Goal: Task Accomplishment & Management: Complete application form

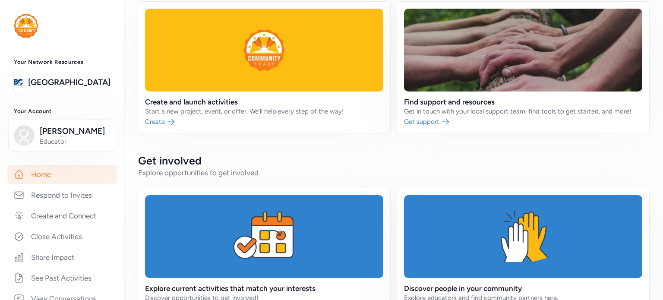
scroll to position [38, 0]
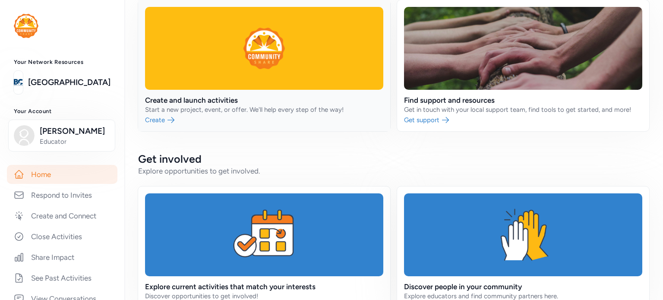
click at [170, 125] on link at bounding box center [264, 65] width 252 height 131
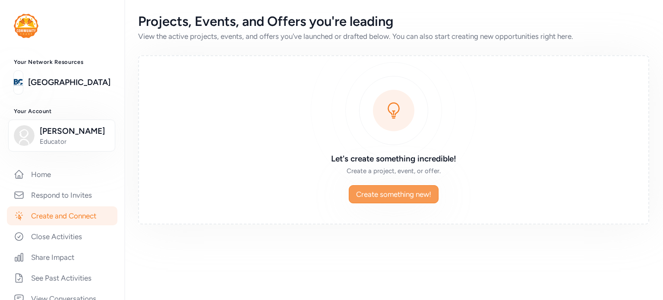
click at [405, 193] on span "Create something new!" at bounding box center [393, 194] width 75 height 10
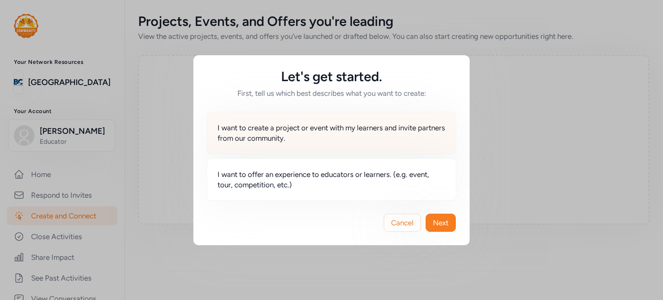
click at [398, 139] on span "I want to create a project or event with my learners and invite partners from o…" at bounding box center [332, 133] width 228 height 21
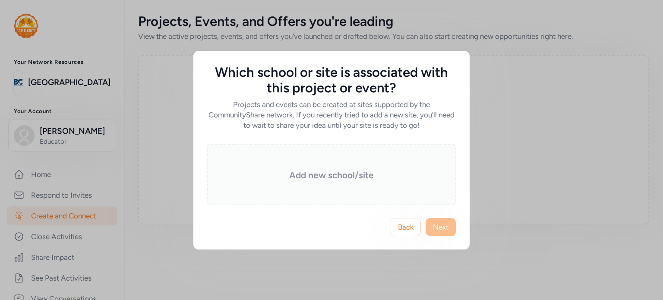
click at [392, 165] on div "Add new school/site" at bounding box center [331, 174] width 249 height 60
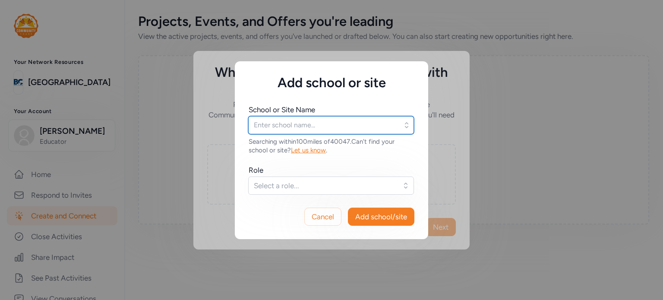
click at [352, 127] on input "text" at bounding box center [331, 125] width 166 height 18
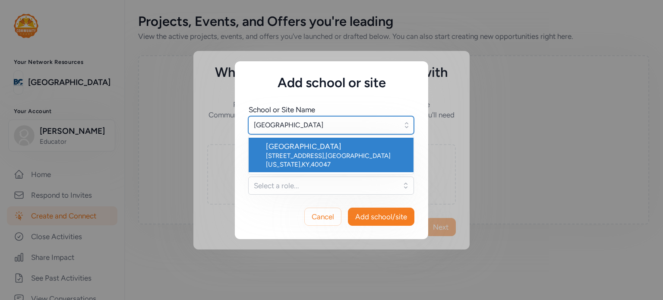
type input "[GEOGRAPHIC_DATA]"
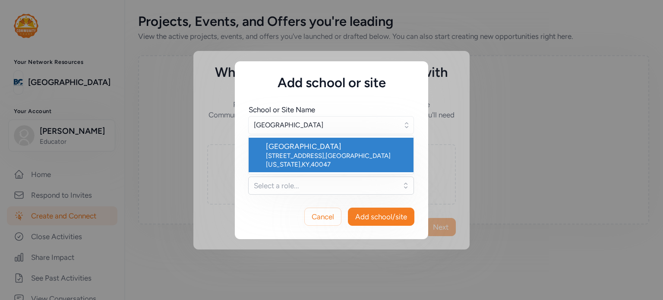
click at [327, 149] on div "[GEOGRAPHIC_DATA]" at bounding box center [336, 146] width 141 height 10
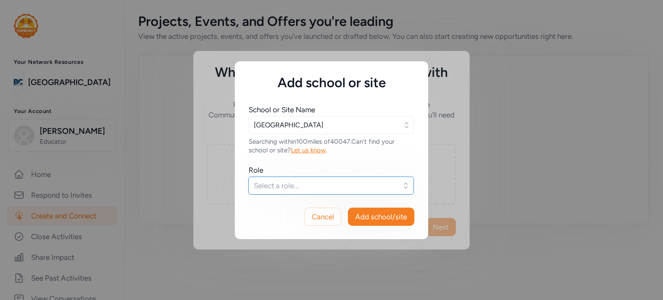
click at [329, 179] on button "Select a role..." at bounding box center [331, 186] width 166 height 18
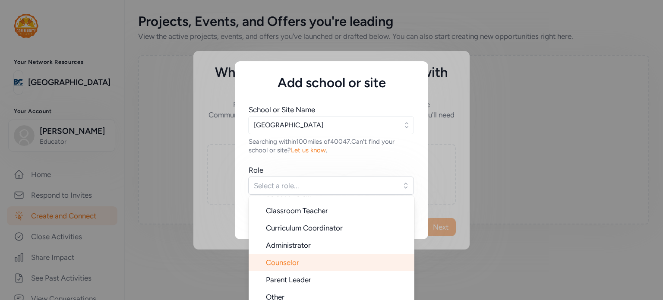
scroll to position [14, 0]
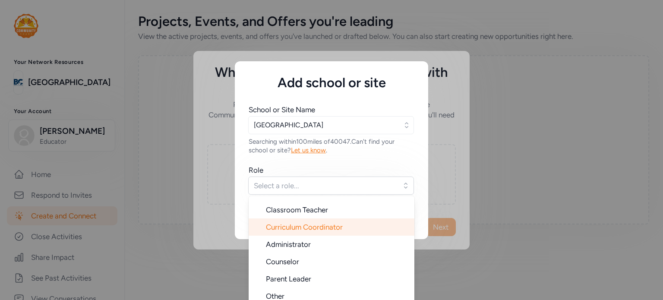
click at [333, 228] on span "Curriculum Coordinator" at bounding box center [304, 227] width 77 height 9
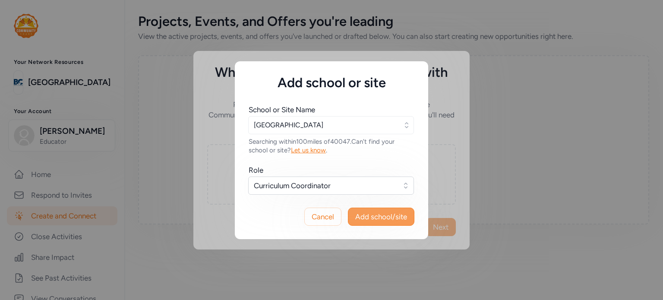
click at [382, 212] on span "Add school/site" at bounding box center [381, 217] width 52 height 10
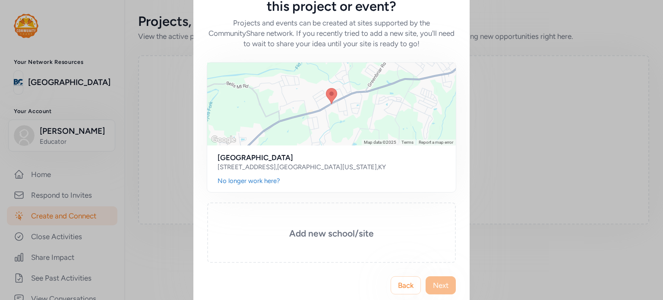
scroll to position [51, 0]
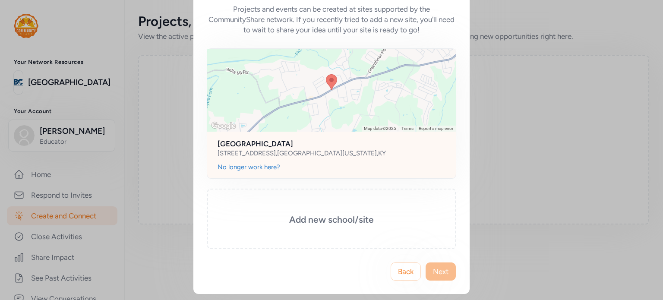
click at [373, 155] on div "[STREET_ADDRESS][US_STATE]" at bounding box center [332, 153] width 228 height 9
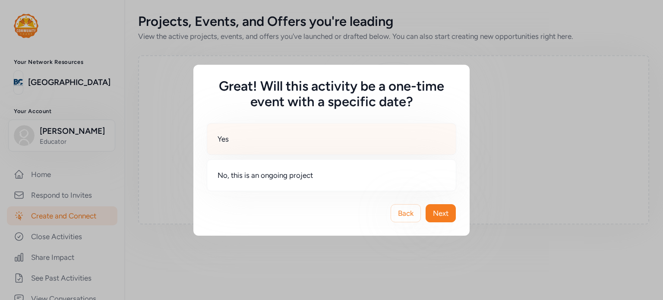
click at [349, 140] on div "Yes" at bounding box center [332, 139] width 250 height 32
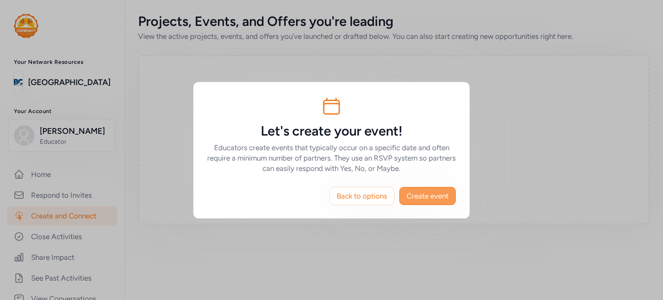
click at [421, 199] on span "Create event" at bounding box center [428, 196] width 42 height 10
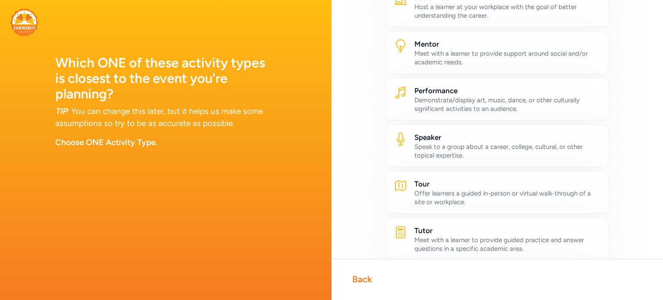
scroll to position [405, 0]
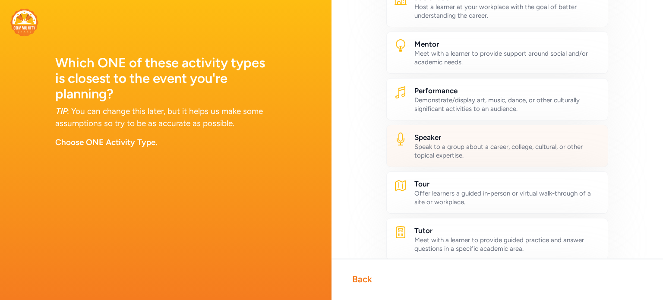
click at [486, 146] on div "Speak to a group about a career, college, cultural, or other topical expertise." at bounding box center [507, 150] width 186 height 17
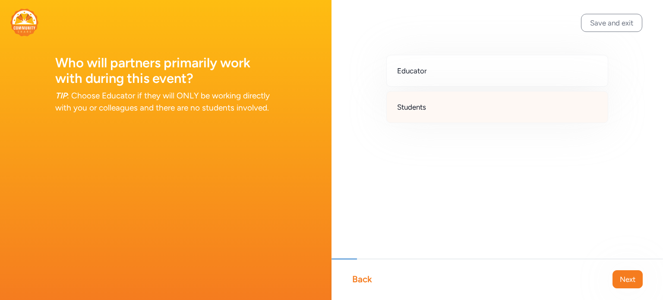
click at [471, 108] on div "Students" at bounding box center [497, 107] width 222 height 32
click at [629, 278] on span "Next" at bounding box center [628, 279] width 16 height 10
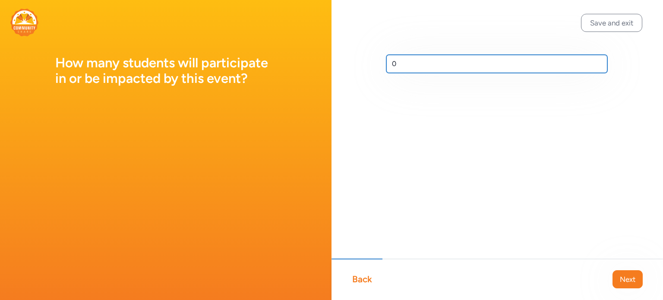
drag, startPoint x: 415, startPoint y: 62, endPoint x: 368, endPoint y: 60, distance: 46.7
click at [368, 60] on div "0" at bounding box center [498, 77] width 332 height 155
type input "230"
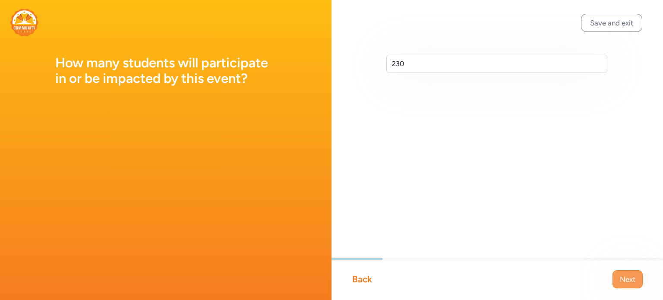
click at [629, 282] on span "Next" at bounding box center [628, 279] width 16 height 10
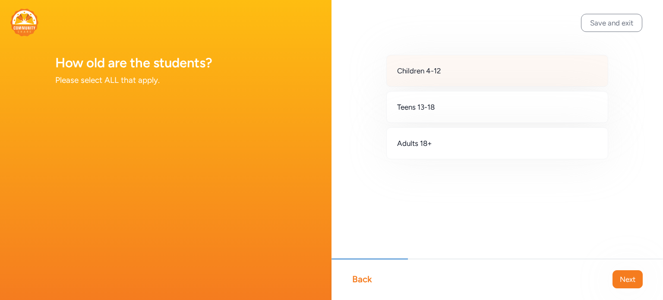
click at [509, 75] on div "Children 4-12" at bounding box center [497, 71] width 222 height 32
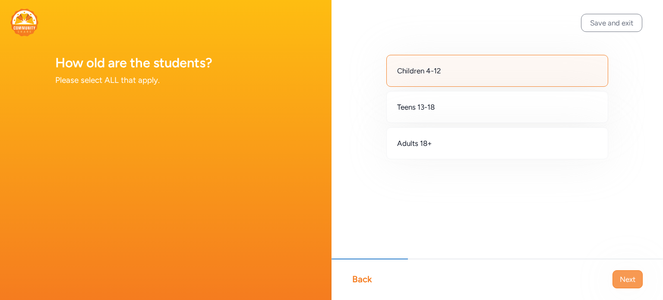
click at [627, 277] on span "Next" at bounding box center [628, 279] width 16 height 10
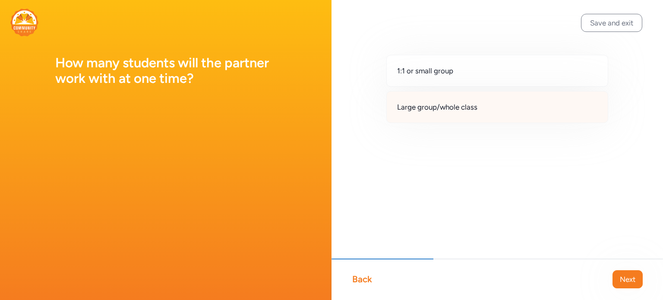
click at [484, 106] on div "Large group/whole class" at bounding box center [497, 107] width 222 height 32
click at [629, 275] on span "Next" at bounding box center [628, 279] width 16 height 10
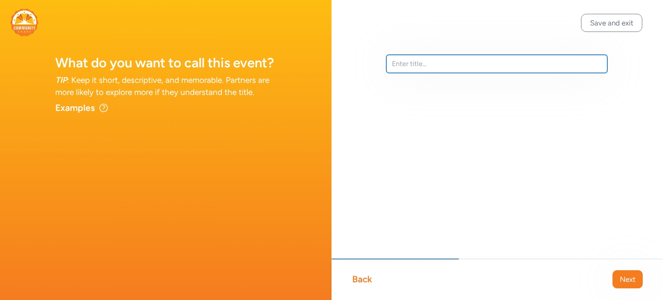
click at [511, 71] on input "text" at bounding box center [496, 64] width 221 height 18
type input "V"
type input "Honoring Veterans and Their Sacrifices"
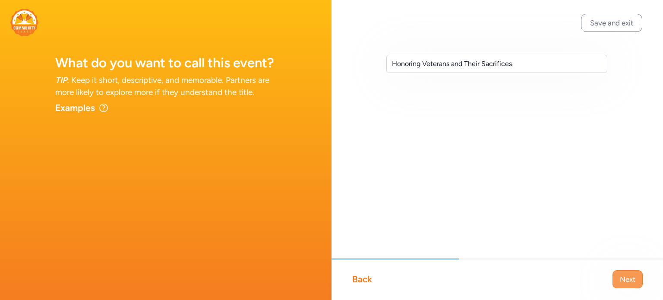
click at [626, 277] on span "Next" at bounding box center [628, 279] width 16 height 10
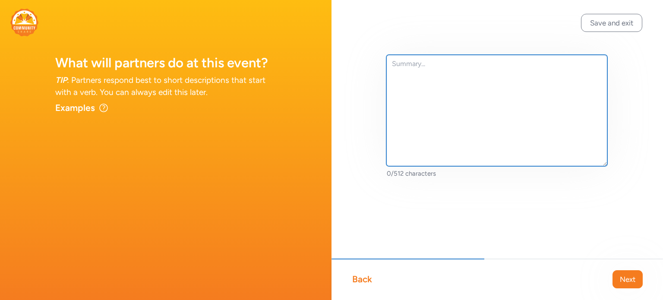
click at [424, 82] on textarea at bounding box center [496, 110] width 221 height 111
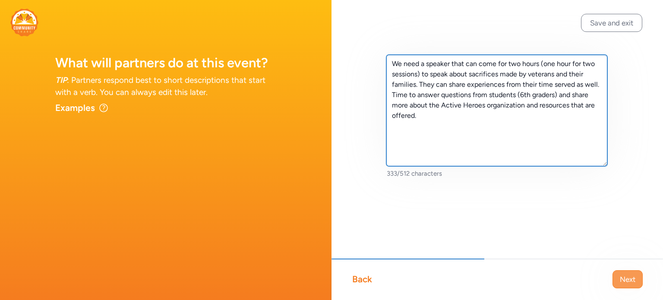
type textarea "We need a speaker that can come for two hours (one hour for two sessions) to sp…"
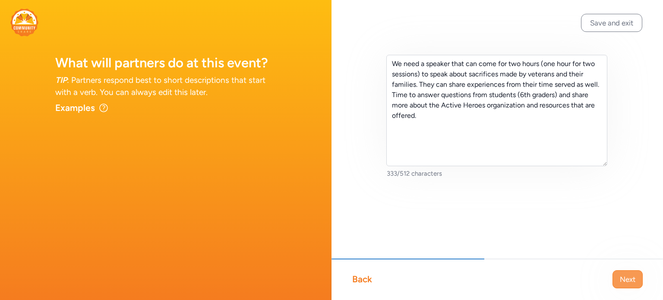
click at [629, 276] on span "Next" at bounding box center [628, 279] width 16 height 10
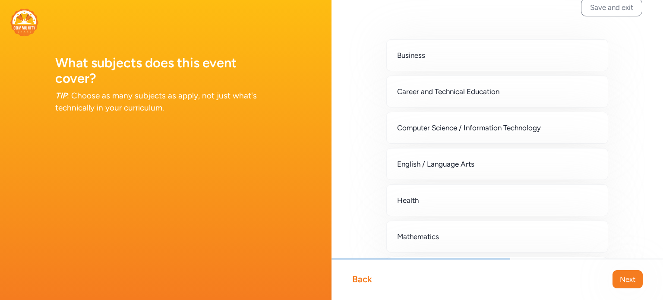
scroll to position [12, 0]
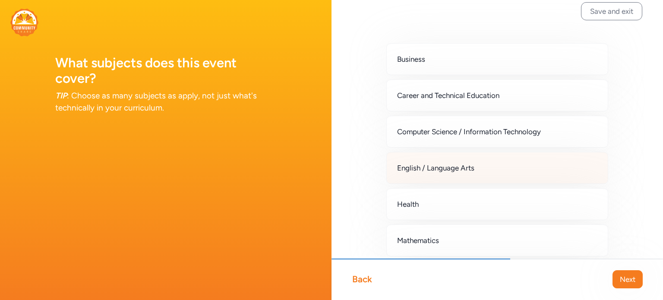
click at [490, 155] on div "English / Language Arts" at bounding box center [497, 168] width 222 height 32
click at [626, 279] on span "Next" at bounding box center [628, 279] width 16 height 10
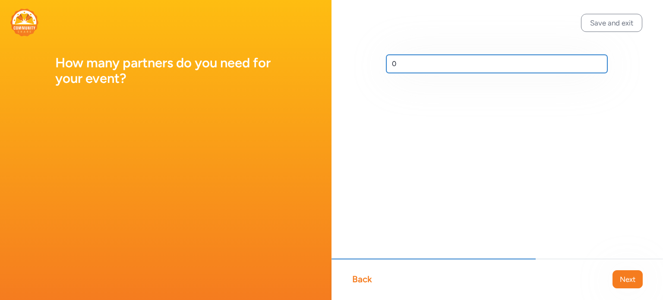
click at [444, 60] on input "0" at bounding box center [496, 64] width 221 height 18
type input "2"
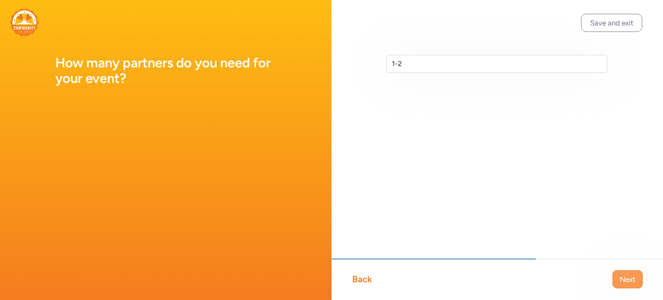
click at [633, 280] on span "Next" at bounding box center [628, 279] width 16 height 10
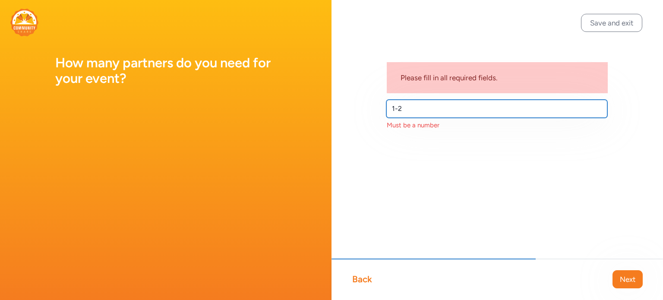
click at [411, 109] on input "1-2" at bounding box center [496, 109] width 221 height 18
type input "1"
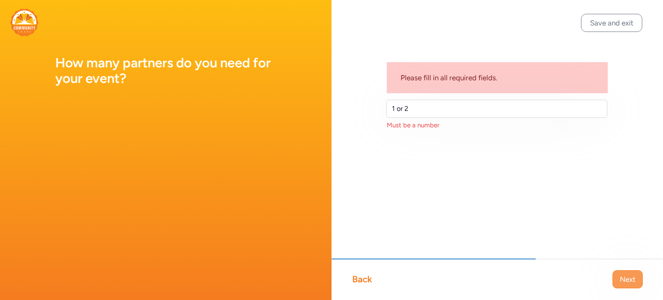
click at [629, 276] on span "Next" at bounding box center [628, 279] width 16 height 10
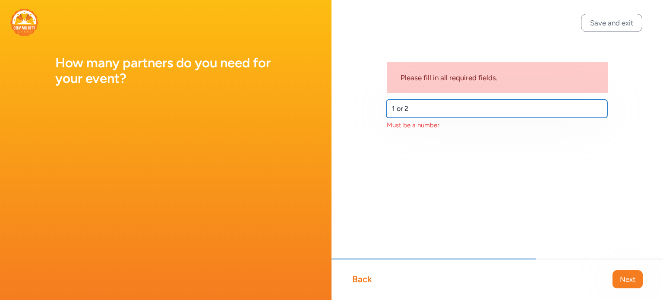
click at [452, 112] on input "1 or 2" at bounding box center [496, 109] width 221 height 18
type input "1"
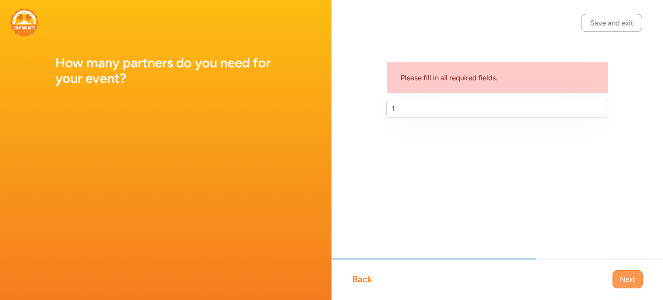
click at [632, 279] on span "Next" at bounding box center [628, 279] width 16 height 10
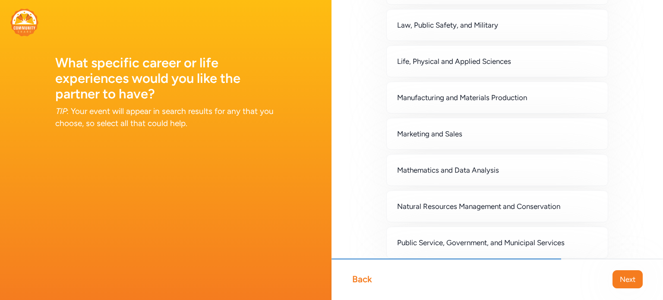
scroll to position [517, 0]
click at [627, 286] on button "Next" at bounding box center [628, 279] width 30 height 18
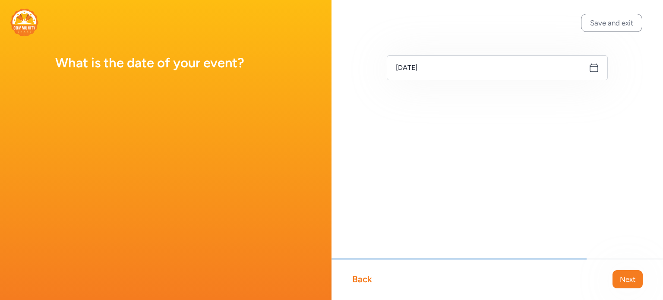
click at [595, 63] on icon at bounding box center [594, 68] width 10 height 10
click at [595, 70] on icon at bounding box center [594, 68] width 10 height 10
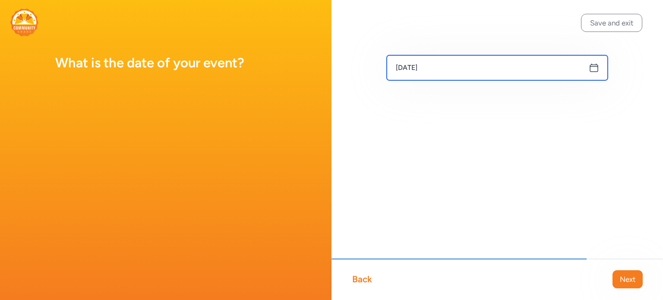
click at [487, 57] on input "[DATE]" at bounding box center [497, 67] width 221 height 25
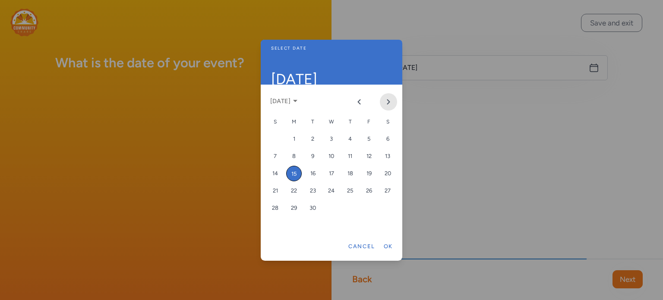
click at [389, 99] on icon "Next month" at bounding box center [388, 101] width 7 height 7
click at [294, 159] on div "3" at bounding box center [294, 157] width 16 height 16
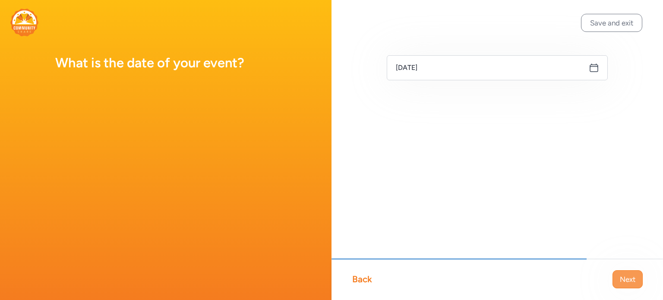
click at [623, 276] on span "Next" at bounding box center [628, 279] width 16 height 10
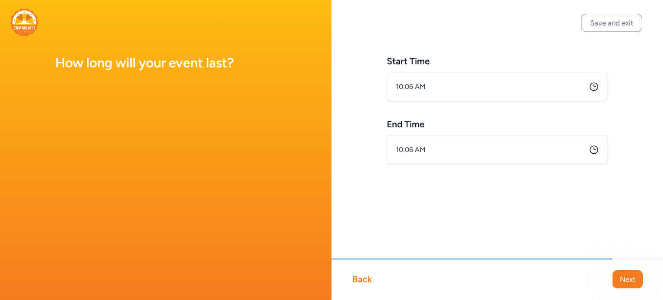
click at [596, 84] on icon at bounding box center [594, 87] width 8 height 8
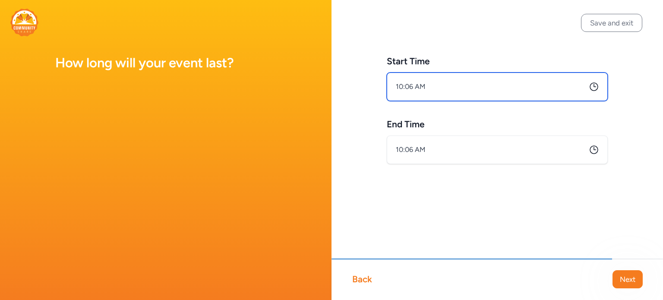
click at [404, 88] on input "10:06 AM" at bounding box center [497, 87] width 221 height 28
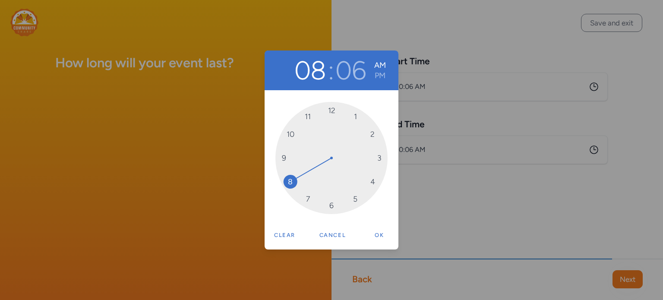
drag, startPoint x: 290, startPoint y: 137, endPoint x: 292, endPoint y: 183, distance: 45.8
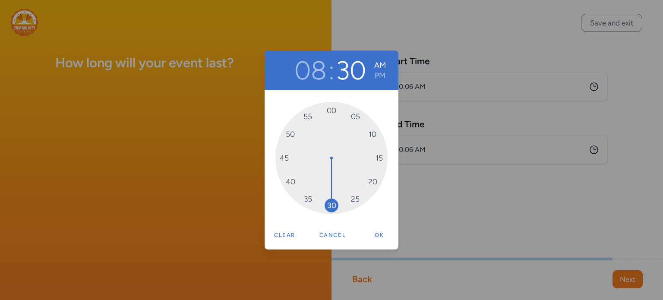
drag, startPoint x: 362, startPoint y: 122, endPoint x: 339, endPoint y: 210, distance: 90.6
click at [339, 210] on div "00 05 10 15 20 25 30 35 40 45 50 55" at bounding box center [331, 158] width 112 height 112
click at [380, 237] on button "Ok" at bounding box center [380, 235] width 28 height 17
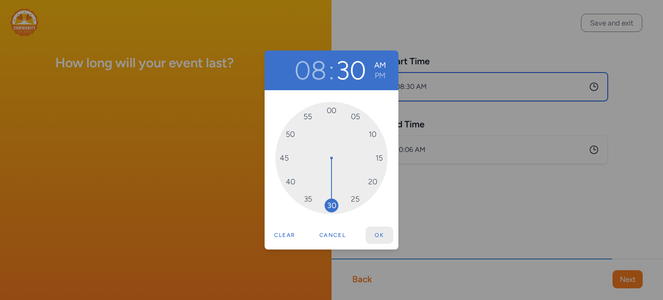
type input "8:30 AM"
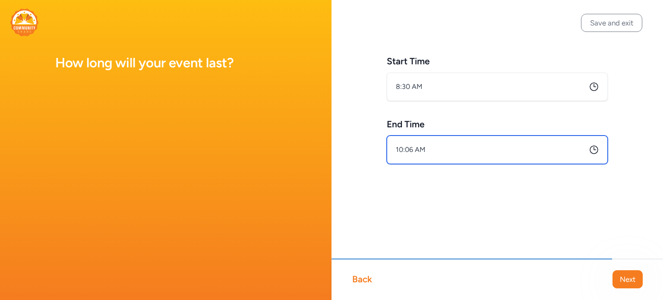
click at [406, 150] on input "10:06 AM" at bounding box center [497, 150] width 221 height 28
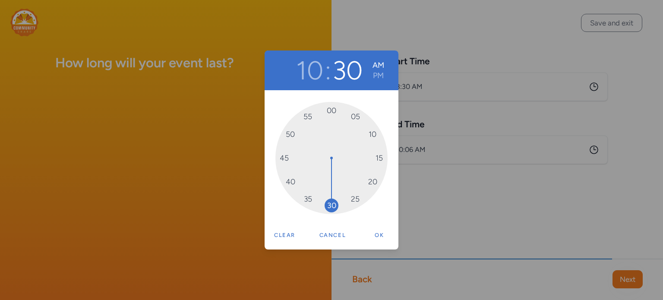
drag, startPoint x: 360, startPoint y: 118, endPoint x: 335, endPoint y: 210, distance: 95.4
click at [335, 210] on div "00 05 10 15 20 25 30 35 40 45 50 55" at bounding box center [331, 158] width 112 height 112
click at [377, 233] on button "Ok" at bounding box center [380, 235] width 28 height 17
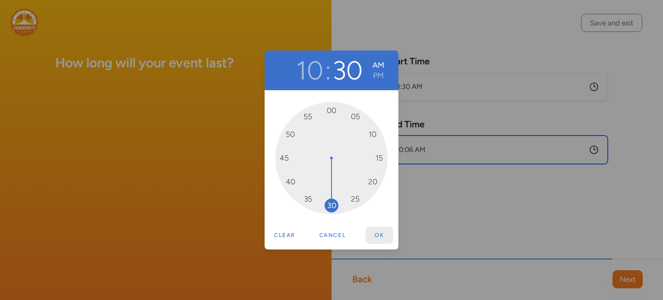
type input "10:30 AM"
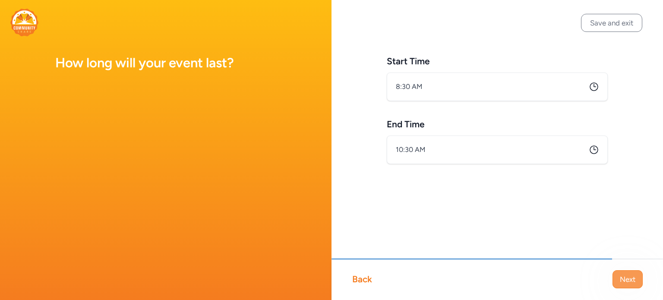
click at [630, 274] on button "Next" at bounding box center [628, 279] width 30 height 18
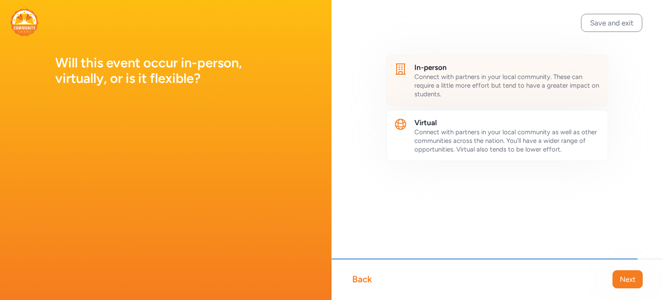
click at [518, 85] on span "Connect with partners in your local community. These can require a little more …" at bounding box center [506, 85] width 185 height 25
click at [632, 286] on button "Next" at bounding box center [628, 279] width 30 height 18
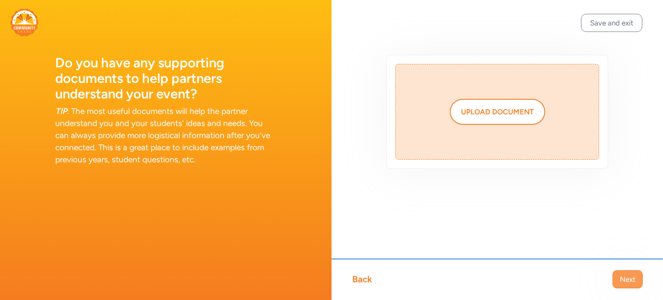
click at [632, 285] on button "Next" at bounding box center [628, 279] width 30 height 18
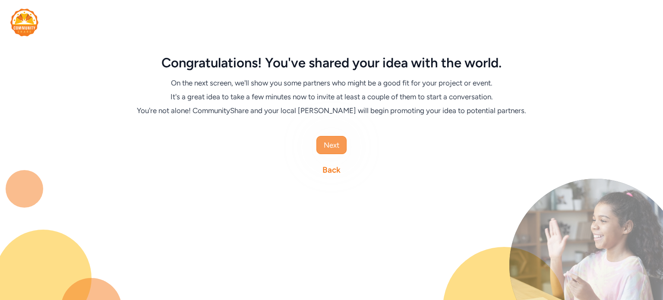
click at [330, 146] on span "Next" at bounding box center [332, 145] width 16 height 10
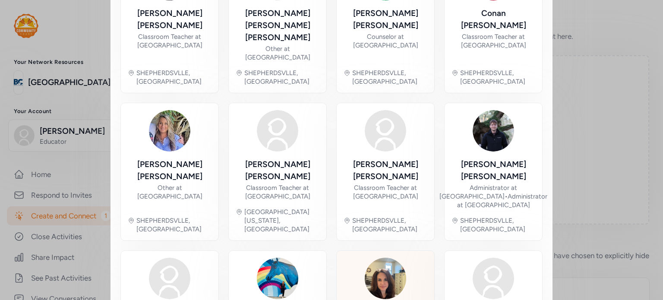
scroll to position [451, 0]
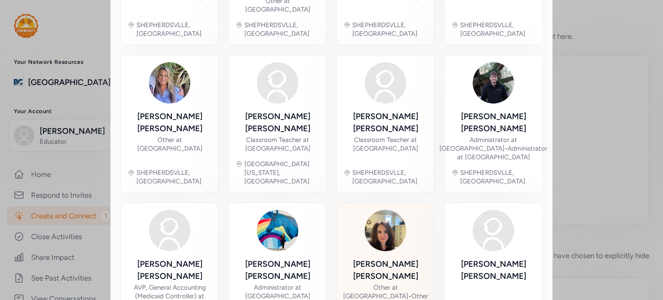
click at [386, 283] on div "Other at [GEOGRAPHIC_DATA] • Other at [GEOGRAPHIC_DATA]" at bounding box center [385, 296] width 85 height 26
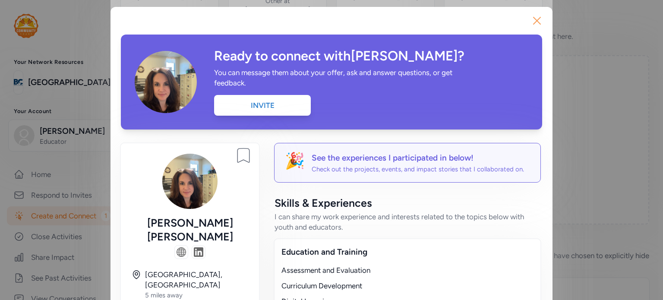
click at [530, 21] on icon "button" at bounding box center [537, 21] width 14 height 14
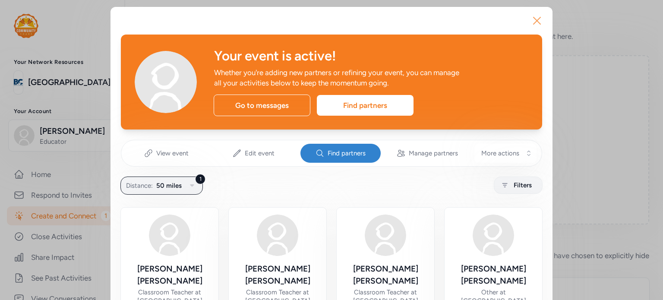
click at [533, 19] on icon "button" at bounding box center [537, 21] width 14 height 14
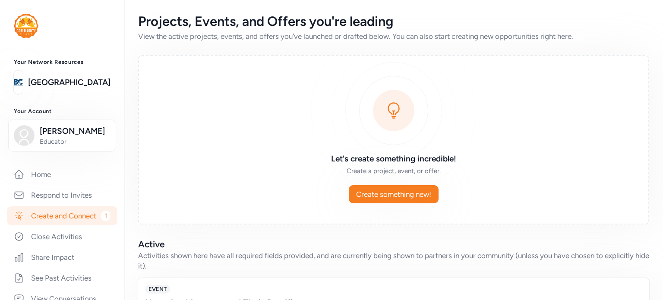
click at [48, 217] on link "Create and Connect 1" at bounding box center [62, 215] width 111 height 19
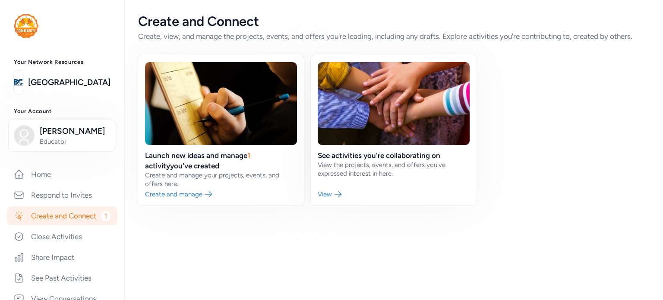
click at [68, 217] on link "Create and Connect 1" at bounding box center [62, 215] width 111 height 19
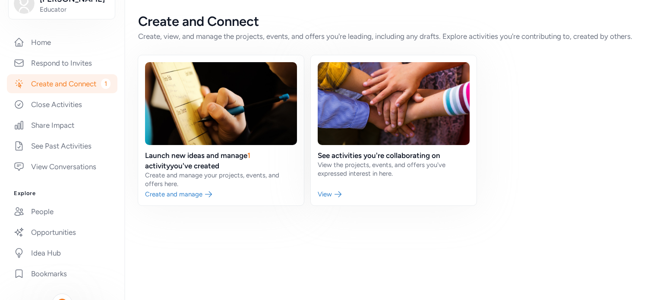
scroll to position [133, 0]
click at [30, 83] on link "Create and Connect 1" at bounding box center [62, 83] width 111 height 19
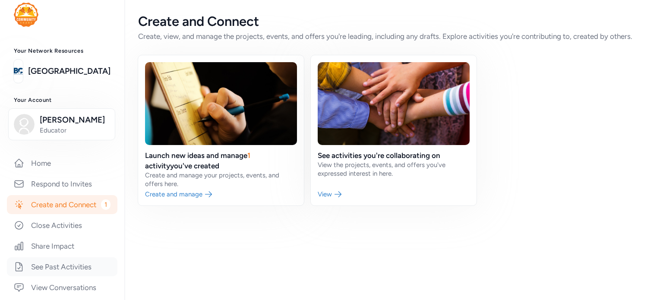
scroll to position [0, 0]
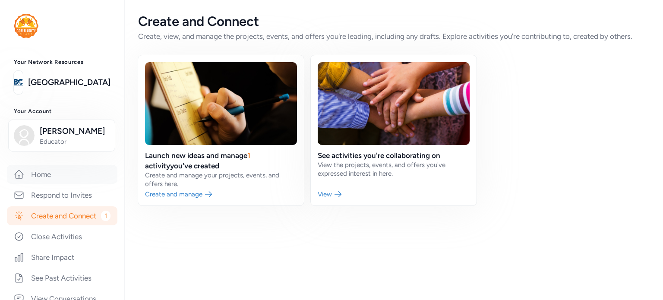
click at [58, 173] on link "Home" at bounding box center [62, 174] width 111 height 19
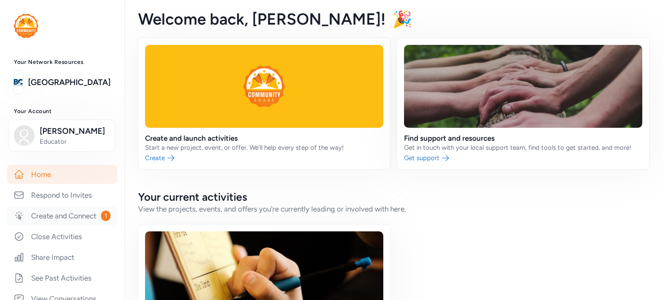
click at [59, 217] on link "Create and Connect 1" at bounding box center [62, 215] width 111 height 19
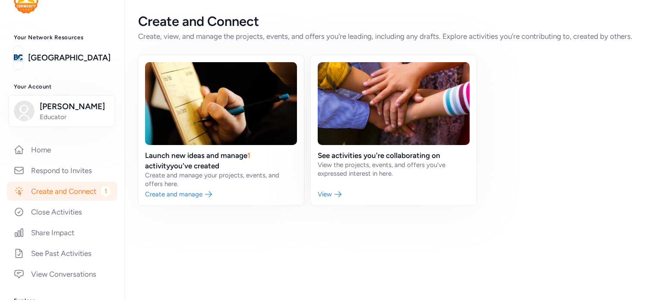
scroll to position [23, 0]
click at [78, 196] on link "Create and Connect 1" at bounding box center [62, 192] width 111 height 19
click at [242, 158] on link at bounding box center [221, 130] width 166 height 150
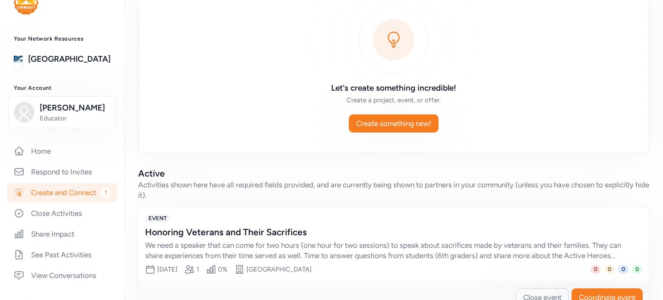
scroll to position [97, 0]
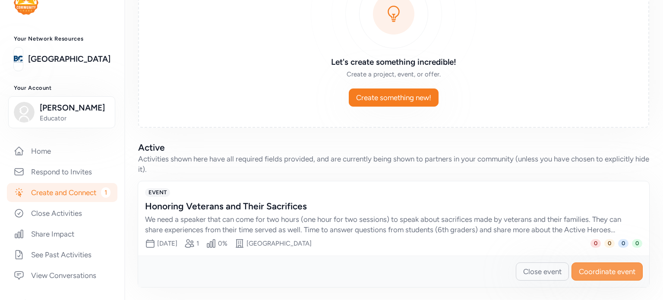
click at [597, 272] on span "Coordinate event" at bounding box center [607, 271] width 57 height 10
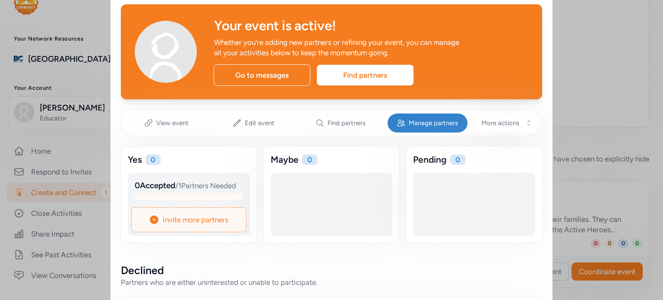
scroll to position [17, 0]
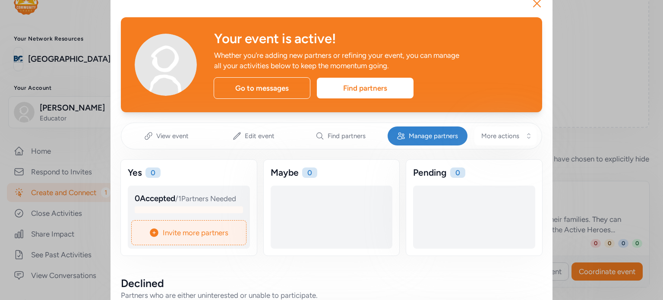
click at [209, 238] on span "Invite more partners" at bounding box center [196, 233] width 66 height 10
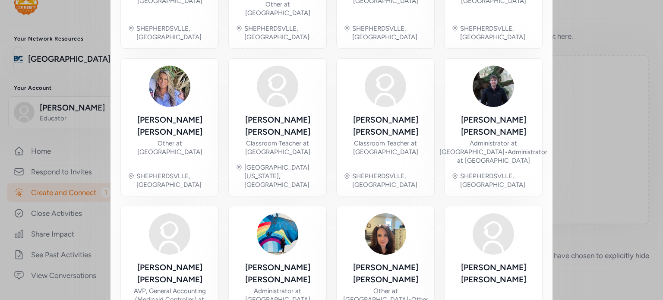
scroll to position [451, 0]
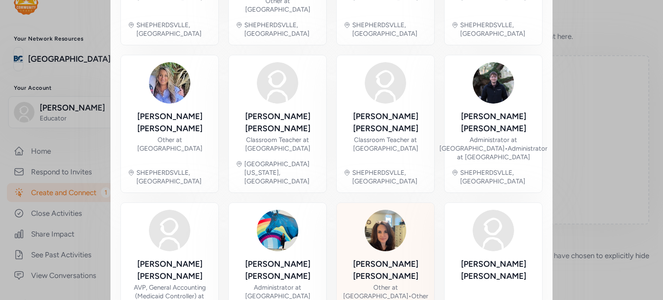
click at [371, 258] on div "[PERSON_NAME]" at bounding box center [385, 270] width 85 height 24
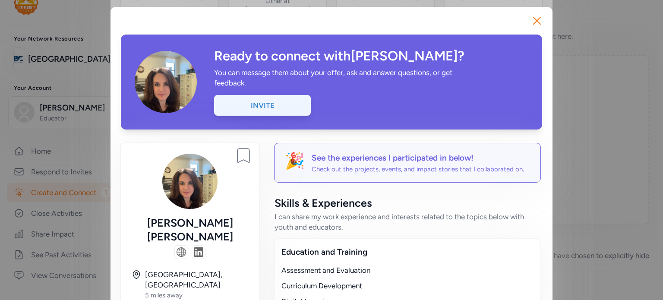
click at [294, 107] on div "Invite" at bounding box center [262, 105] width 97 height 21
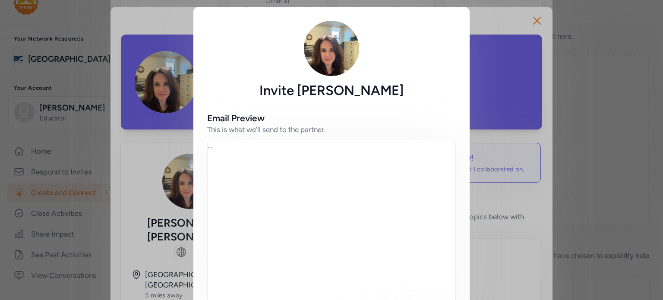
click at [343, 182] on div "..." at bounding box center [331, 223] width 249 height 166
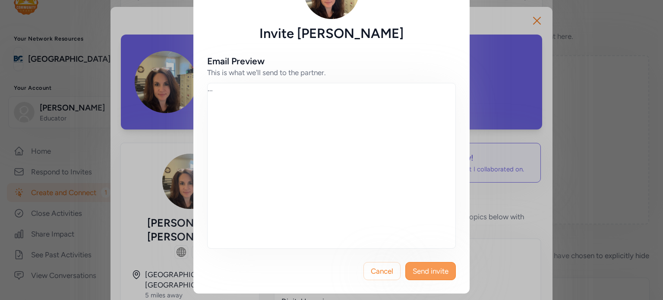
click at [437, 275] on span "Send invite" at bounding box center [431, 271] width 36 height 10
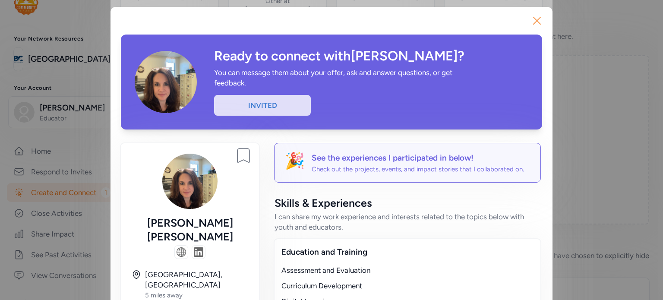
click at [537, 19] on icon "button" at bounding box center [537, 21] width 14 height 14
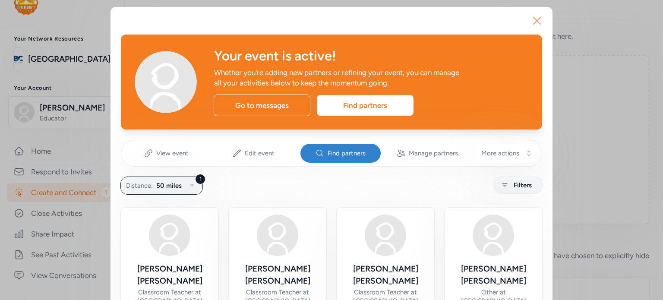
click at [535, 24] on icon "button" at bounding box center [537, 21] width 14 height 14
